Goal: Task Accomplishment & Management: Complete application form

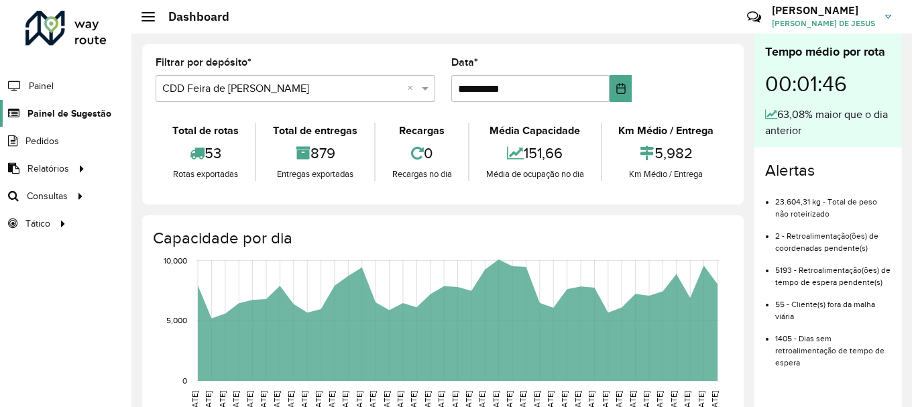
click at [53, 119] on span "Painel de Sugestão" at bounding box center [69, 114] width 84 height 14
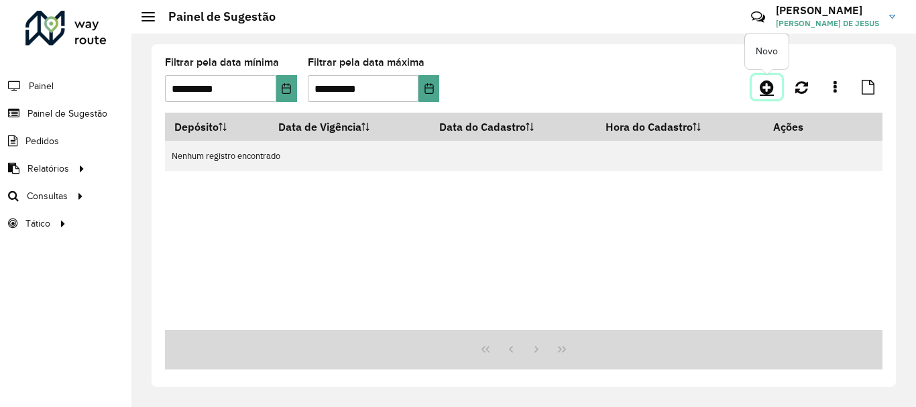
click at [764, 81] on icon at bounding box center [767, 87] width 14 height 16
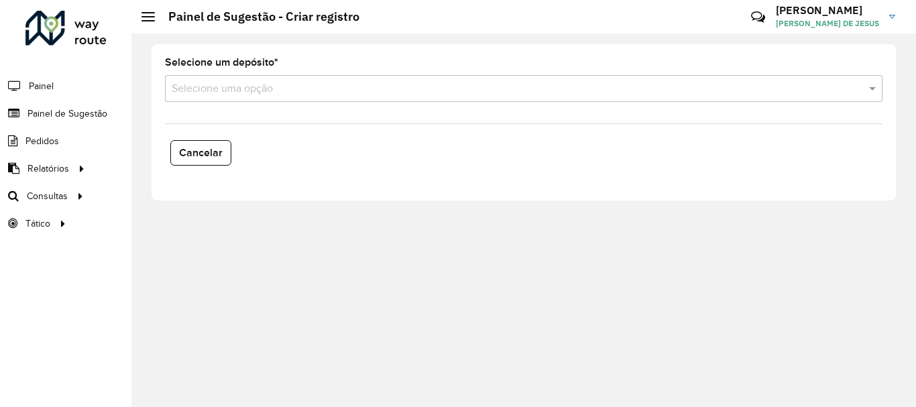
click at [403, 105] on formly-field "Selecione um depósito * Selecione uma opção" at bounding box center [523, 85] width 733 height 55
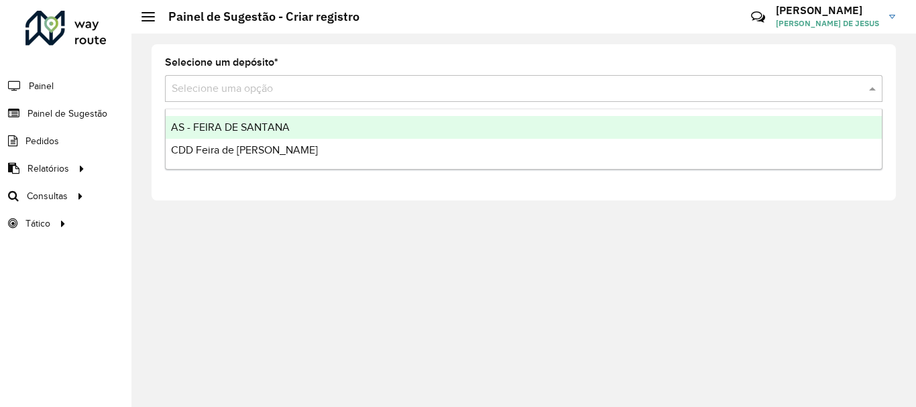
click at [395, 88] on input "text" at bounding box center [510, 89] width 677 height 16
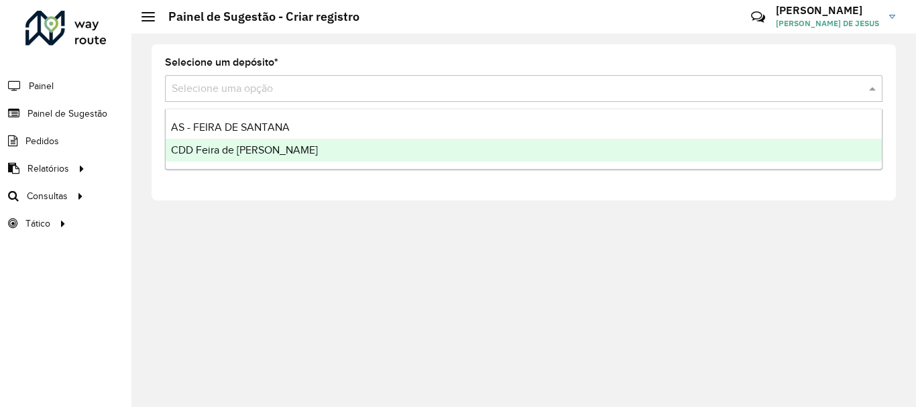
click at [331, 156] on div "CDD Feira de [PERSON_NAME]" at bounding box center [524, 150] width 716 height 23
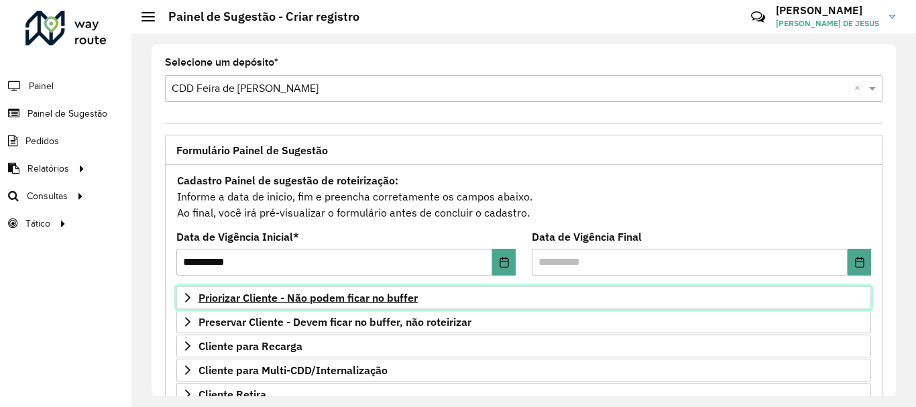
click at [321, 287] on link "Priorizar Cliente - Não podem ficar no buffer" at bounding box center [523, 297] width 695 height 23
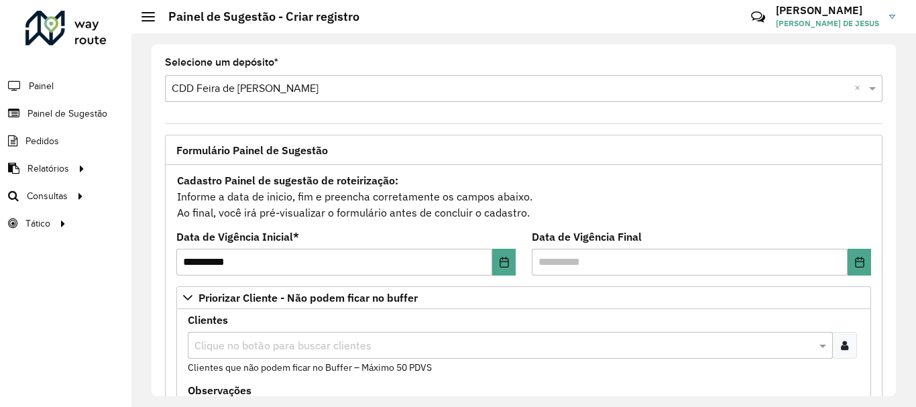
click at [846, 347] on div at bounding box center [844, 345] width 25 height 27
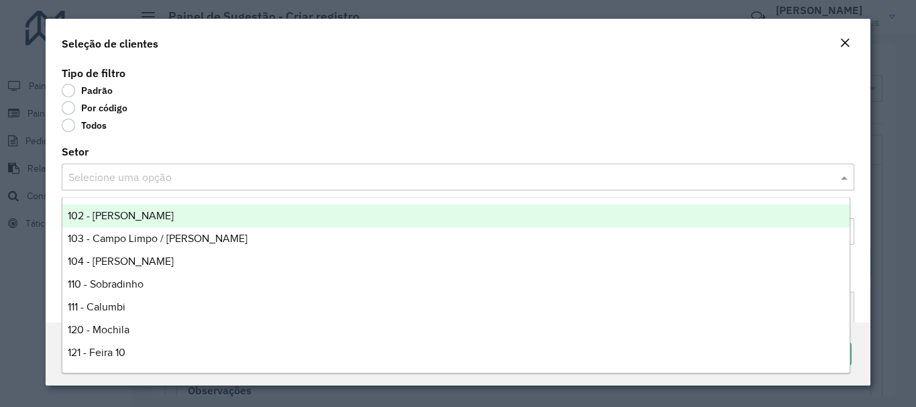
click at [261, 186] on div "Selecione uma opção" at bounding box center [458, 177] width 792 height 27
click at [70, 105] on label "Por código" at bounding box center [95, 107] width 66 height 13
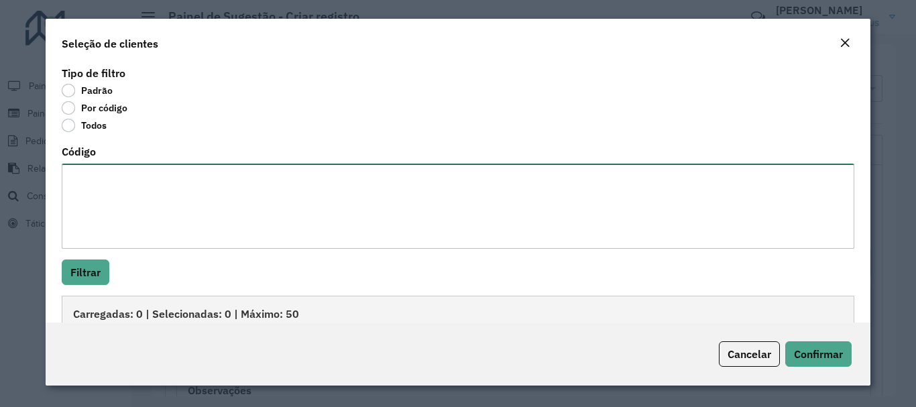
click at [81, 186] on textarea "Código" at bounding box center [458, 206] width 792 height 85
paste textarea "******** ******** ******** ******** ******** ******** ******** ******** *******…"
type textarea "******** ******** ******** ******** ******** ******** ******** ******** *******…"
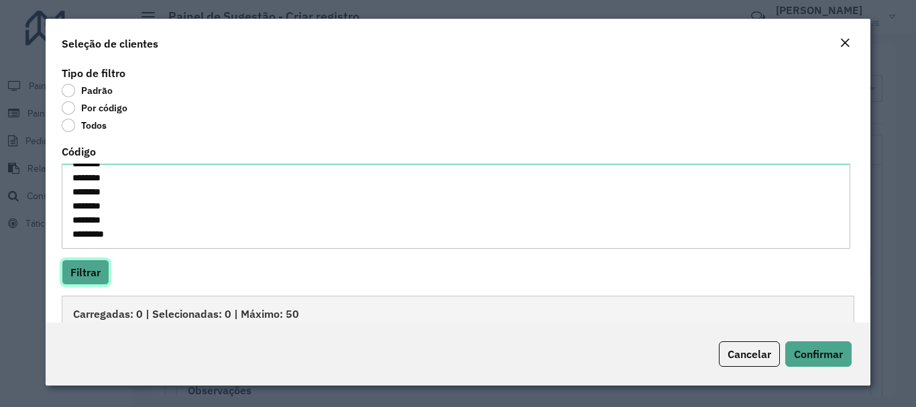
click at [97, 268] on button "Filtrar" at bounding box center [86, 271] width 48 height 25
drag, startPoint x: 865, startPoint y: 177, endPoint x: 857, endPoint y: 235, distance: 58.2
click at [857, 235] on div "Tipo de filtro Padrão Por código Todos Código ******** ******** ******** ******…" at bounding box center [458, 192] width 824 height 259
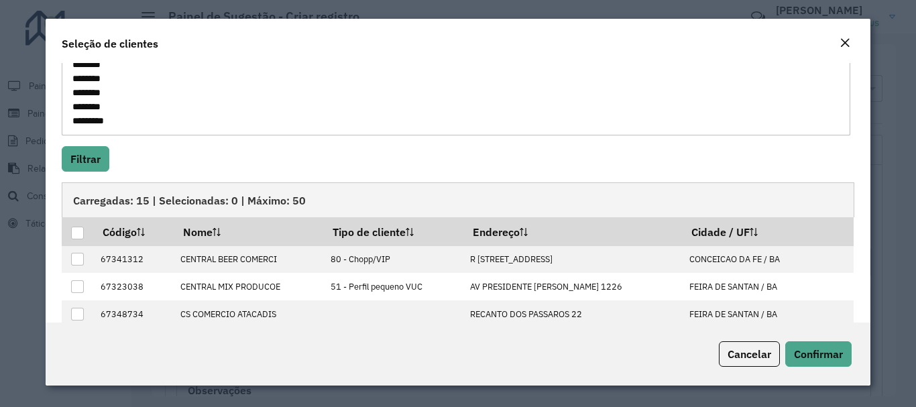
scroll to position [121, 0]
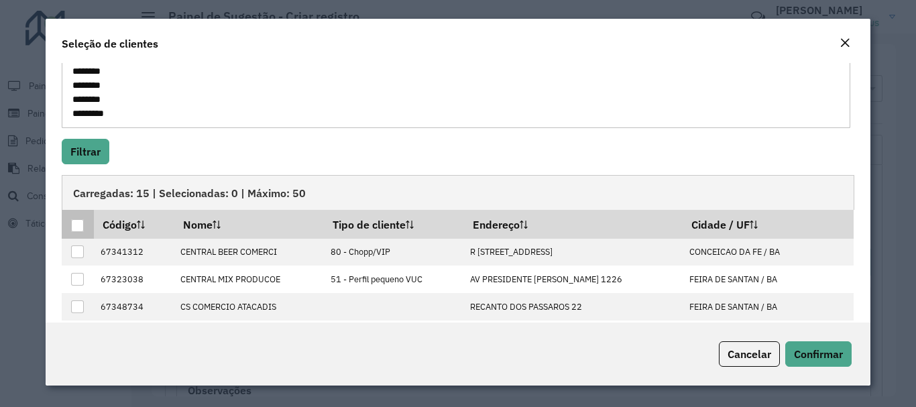
click at [78, 219] on div at bounding box center [77, 225] width 13 height 13
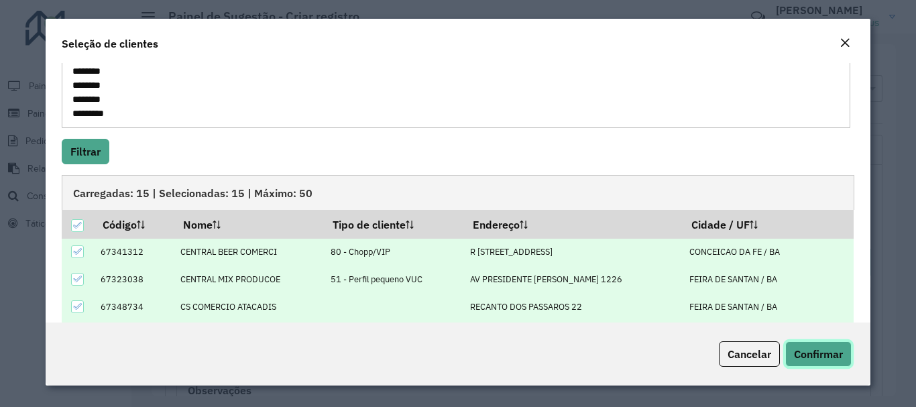
click at [811, 354] on span "Confirmar" at bounding box center [818, 353] width 49 height 13
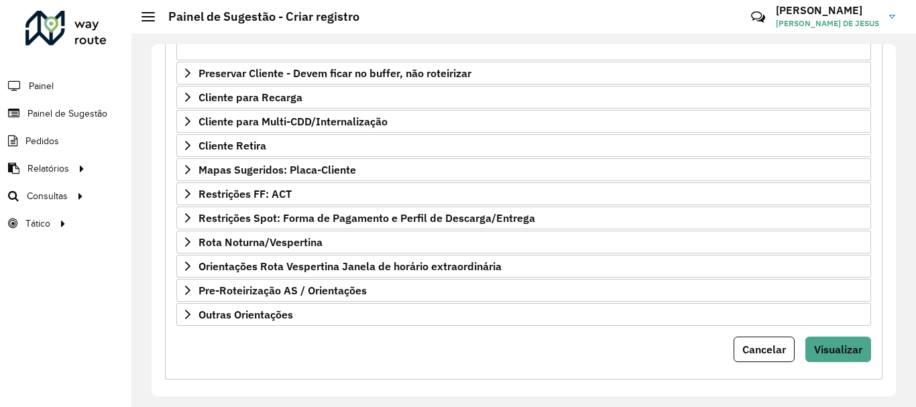
scroll to position [485, 0]
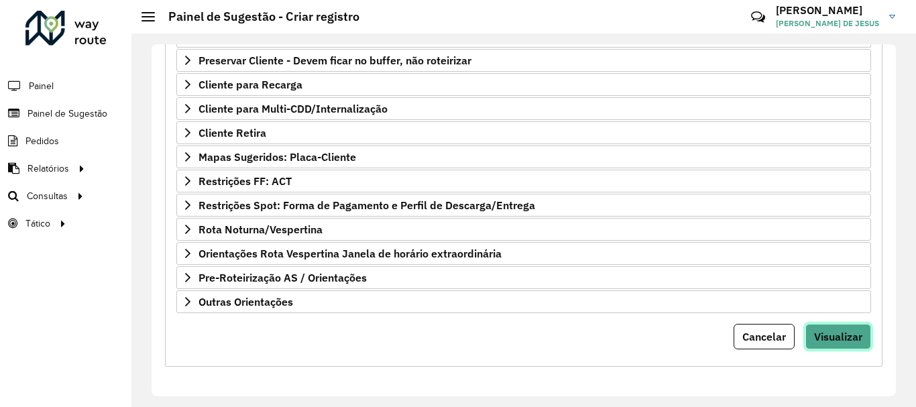
click at [825, 334] on span "Visualizar" at bounding box center [838, 336] width 48 height 13
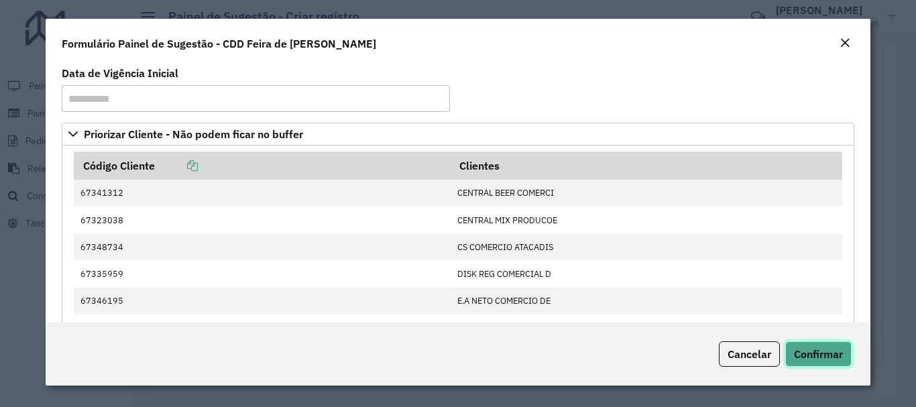
click at [801, 357] on span "Confirmar" at bounding box center [818, 353] width 49 height 13
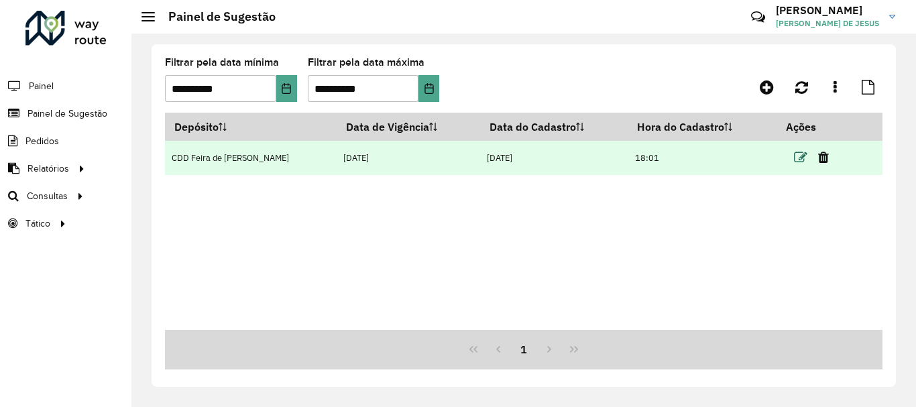
click at [798, 160] on icon at bounding box center [800, 157] width 13 height 13
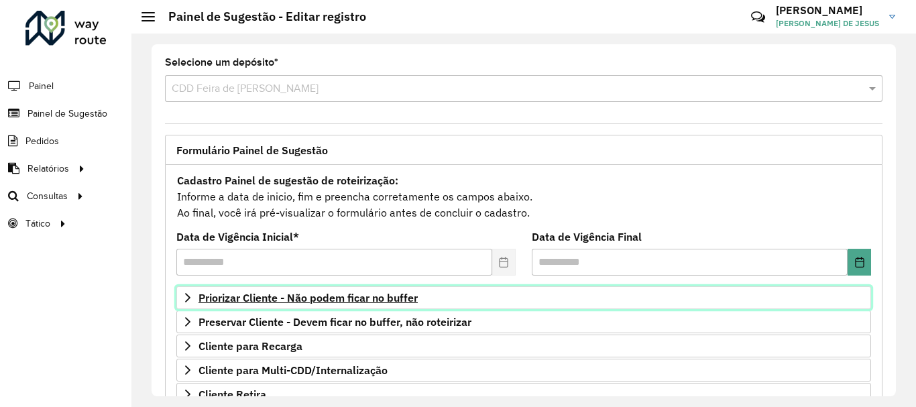
click at [310, 296] on span "Priorizar Cliente - Não podem ficar no buffer" at bounding box center [307, 297] width 219 height 11
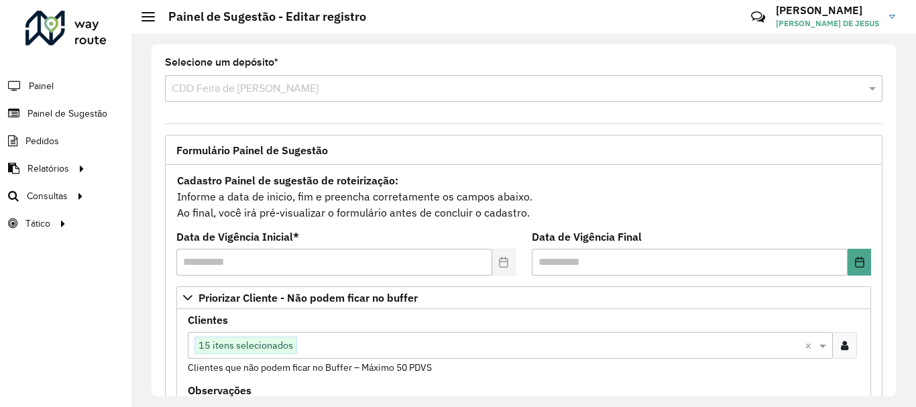
click at [369, 343] on input "text" at bounding box center [551, 346] width 508 height 16
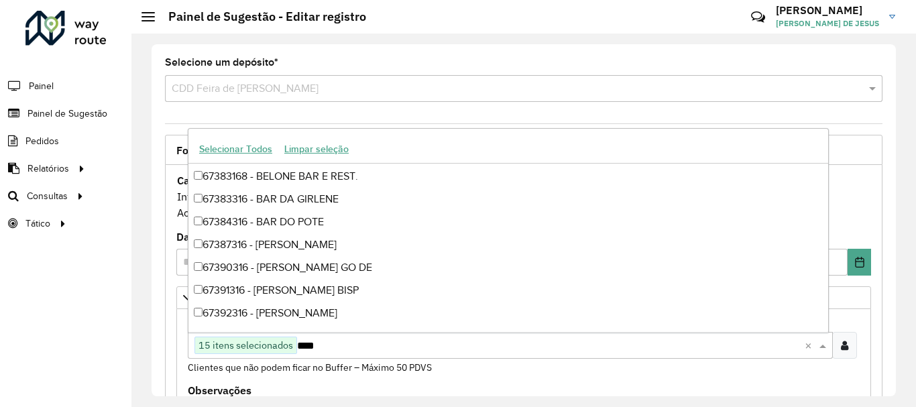
scroll to position [523, 0]
type input "*****"
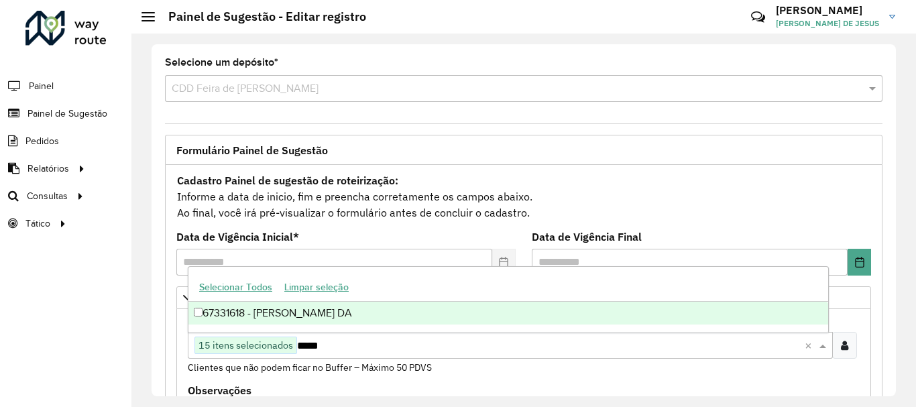
click at [204, 310] on div "67331618 - [PERSON_NAME] DA" at bounding box center [508, 313] width 640 height 23
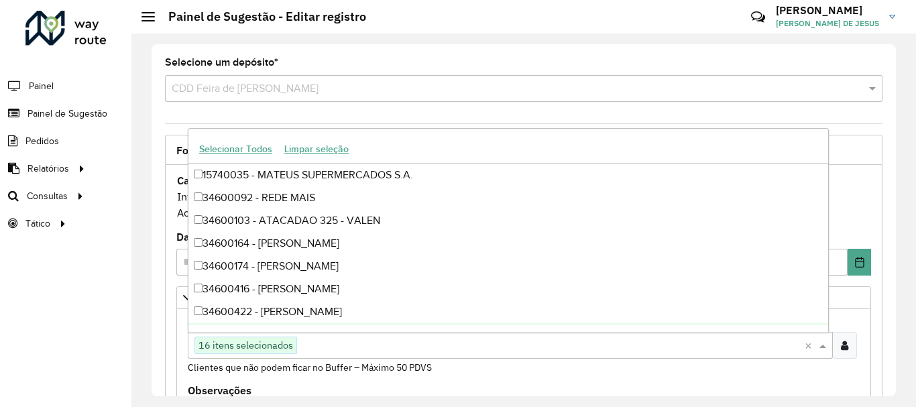
click at [180, 336] on formly-field "Clientes Clique no botão para buscar clientes 16 itens selecionados × Clientes …" at bounding box center [524, 350] width 688 height 70
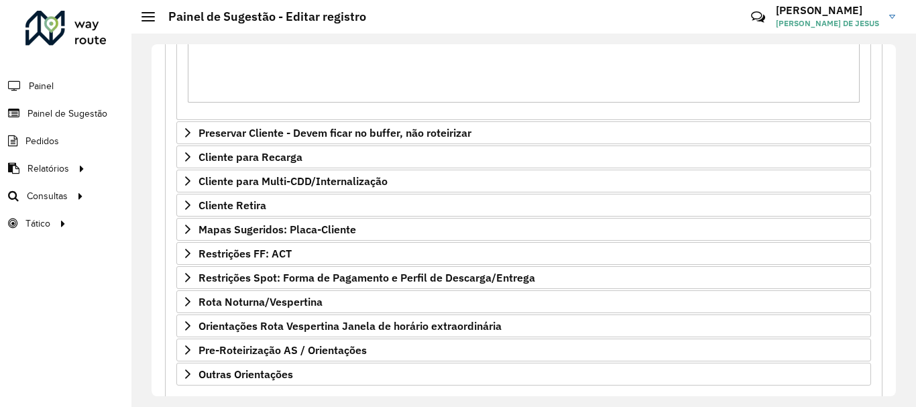
scroll to position [418, 0]
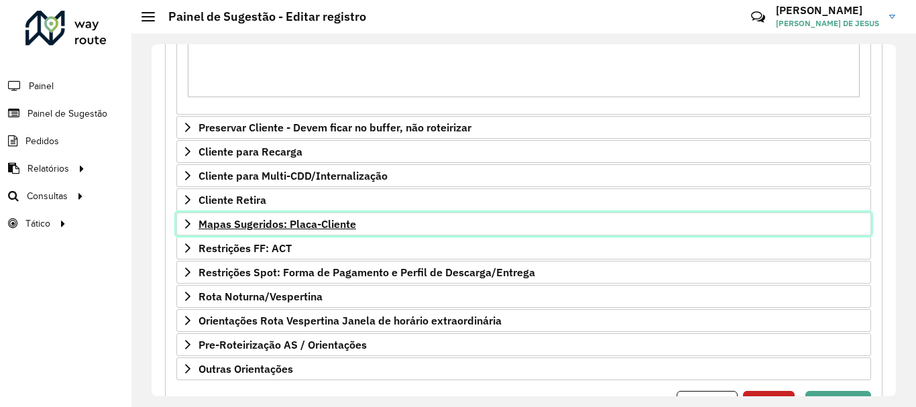
click at [184, 225] on icon at bounding box center [187, 224] width 11 height 11
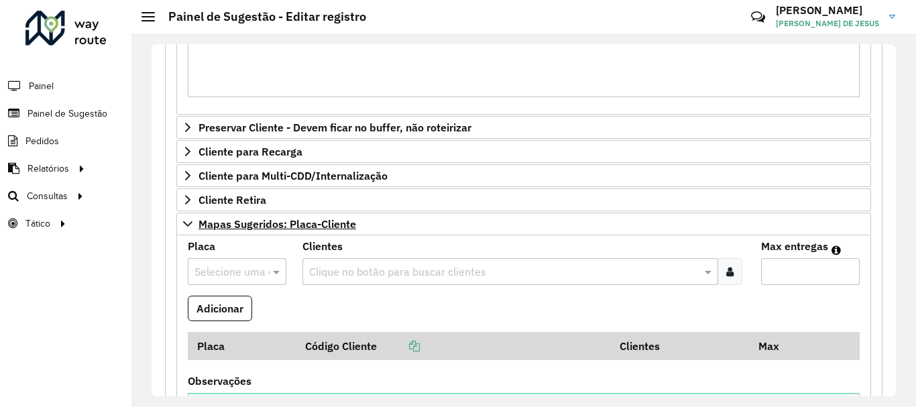
click at [211, 278] on input "text" at bounding box center [223, 272] width 58 height 16
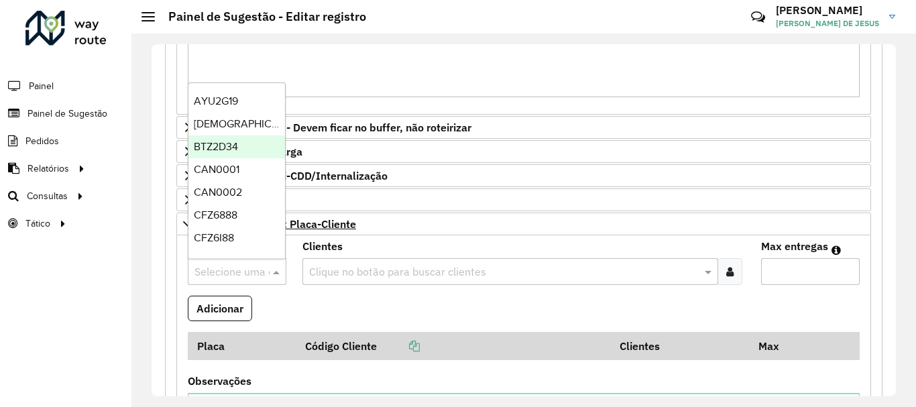
click at [229, 154] on div "BTZ2D34" at bounding box center [236, 146] width 97 height 23
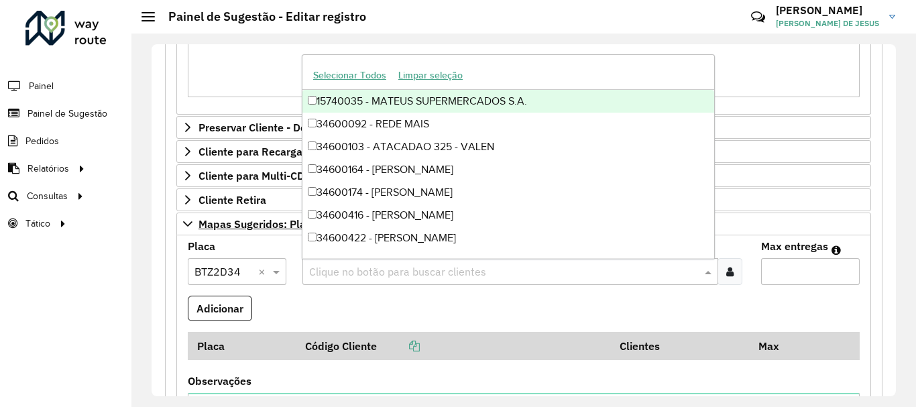
click at [316, 273] on input "text" at bounding box center [504, 272] width 396 height 16
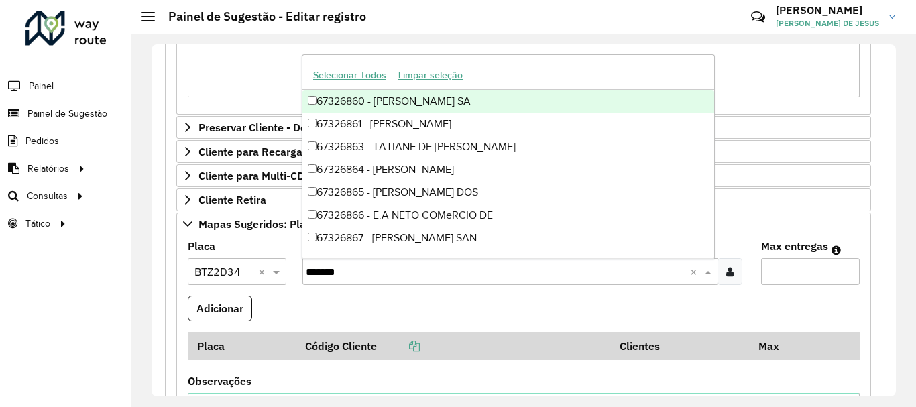
type input "********"
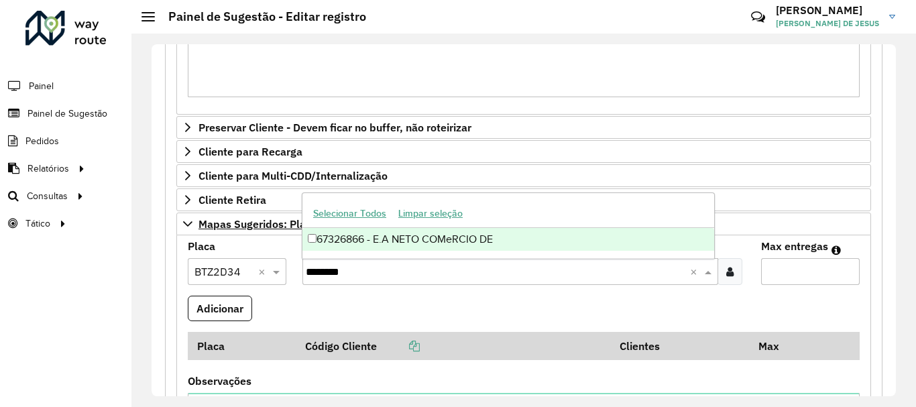
click at [312, 243] on div "67326866 - E.A NETO COMeRCIO DE" at bounding box center [508, 239] width 412 height 23
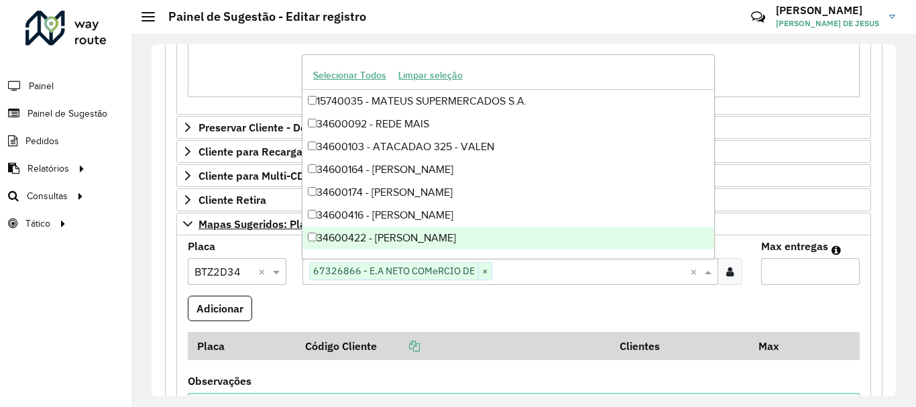
click at [784, 277] on input "Max entregas" at bounding box center [810, 271] width 99 height 27
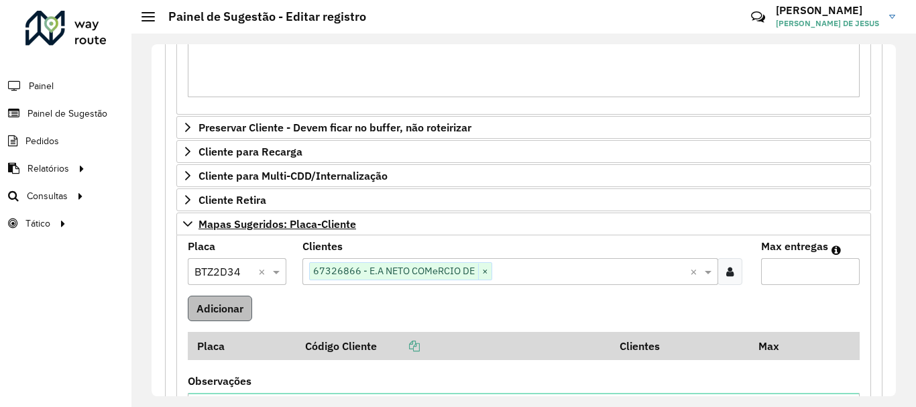
type input "*"
click at [220, 310] on button "Adicionar" at bounding box center [220, 308] width 64 height 25
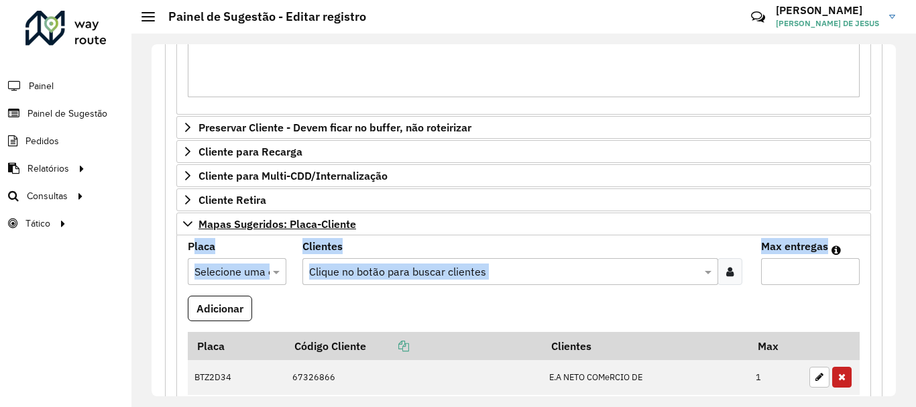
drag, startPoint x: 896, startPoint y: 219, endPoint x: 891, endPoint y: 270, distance: 51.2
click at [891, 270] on div "**********" at bounding box center [523, 220] width 784 height 373
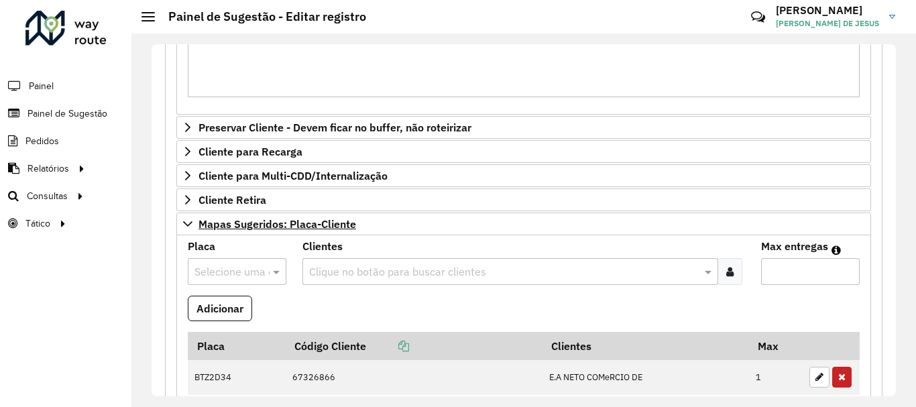
drag, startPoint x: 896, startPoint y: 264, endPoint x: 894, endPoint y: 298, distance: 33.5
click at [894, 298] on div "**********" at bounding box center [523, 220] width 784 height 373
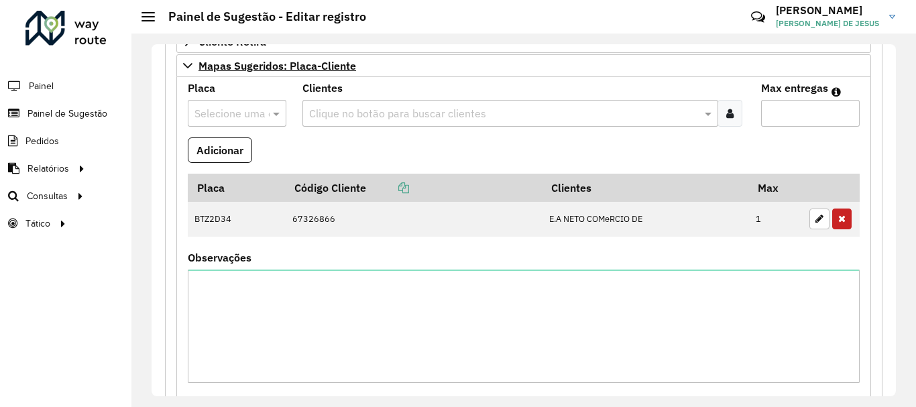
scroll to position [592, 0]
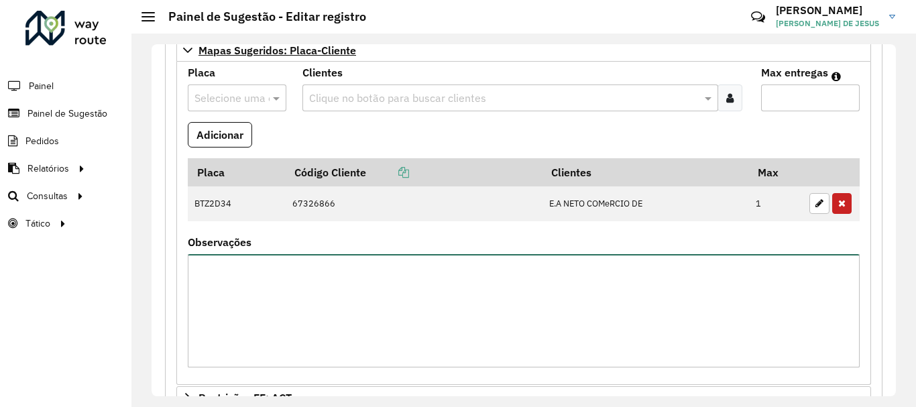
click at [501, 280] on textarea "Observações" at bounding box center [524, 310] width 672 height 113
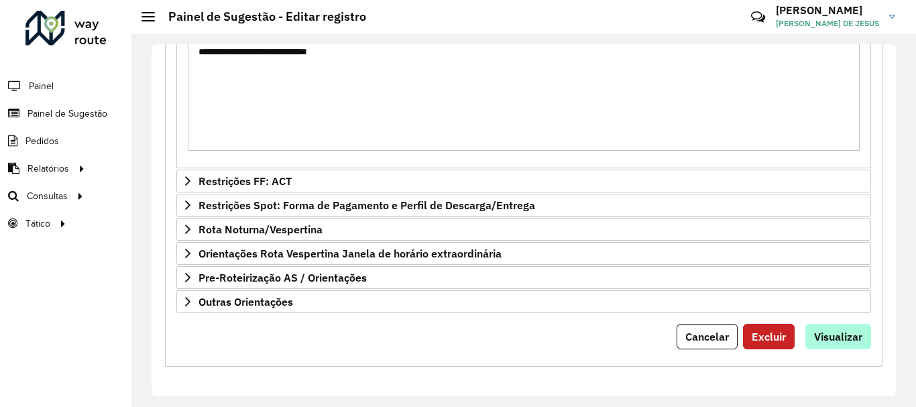
type textarea "**********"
click at [843, 338] on span "Visualizar" at bounding box center [838, 336] width 48 height 13
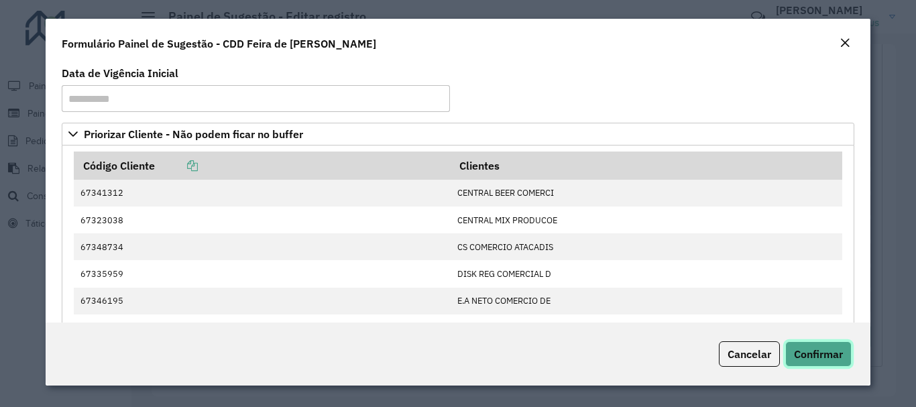
click at [831, 357] on span "Confirmar" at bounding box center [818, 353] width 49 height 13
